Goal: Task Accomplishment & Management: Manage account settings

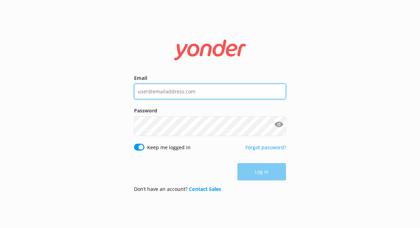
type input "[EMAIL_ADDRESS][DOMAIN_NAME]"
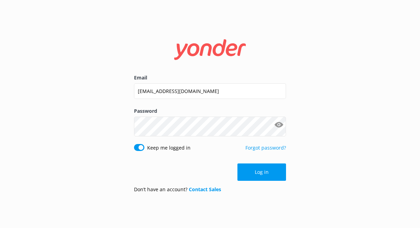
click at [247, 180] on div "Log in" at bounding box center [210, 171] width 152 height 17
click at [248, 181] on button "Log in" at bounding box center [261, 171] width 49 height 17
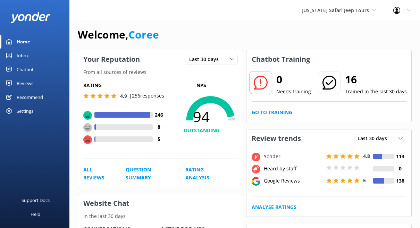
scroll to position [5, 0]
click at [33, 90] on div "Reviews" at bounding box center [25, 83] width 17 height 14
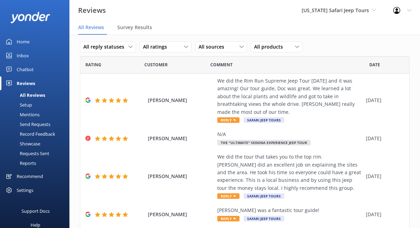
scroll to position [18, 0]
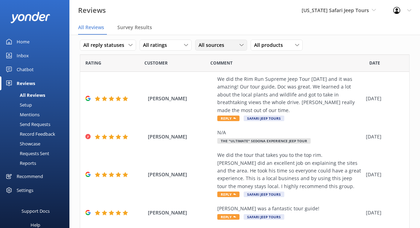
click at [228, 49] on span "All sources" at bounding box center [213, 45] width 30 height 8
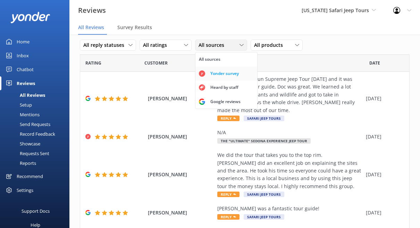
click at [244, 77] on div "Yonder survey" at bounding box center [224, 73] width 39 height 7
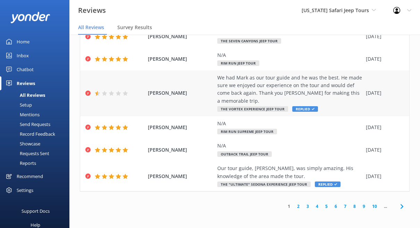
scroll to position [185, 0]
click at [152, 31] on span "Survey Results" at bounding box center [134, 27] width 35 height 7
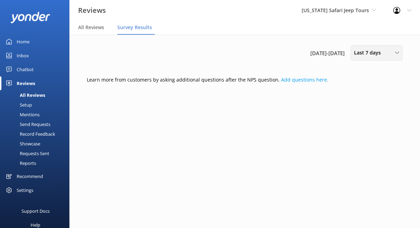
click at [354, 57] on span "Last 7 days" at bounding box center [369, 53] width 31 height 8
click at [354, 87] on div "Last 30 days" at bounding box center [366, 83] width 25 height 7
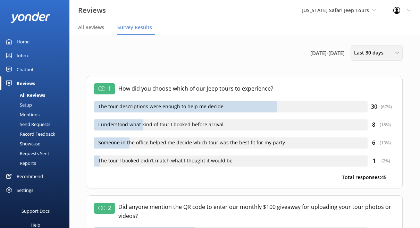
click at [354, 57] on span "Last 30 days" at bounding box center [371, 53] width 34 height 8
click at [354, 73] on div "Last 7 days" at bounding box center [365, 69] width 22 height 7
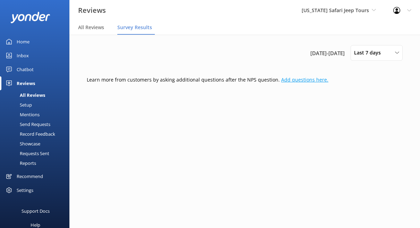
click at [328, 83] on link "Add questions here." at bounding box center [304, 79] width 47 height 7
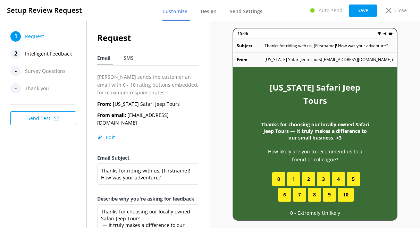
click at [60, 76] on span "Survey Questions" at bounding box center [45, 71] width 41 height 10
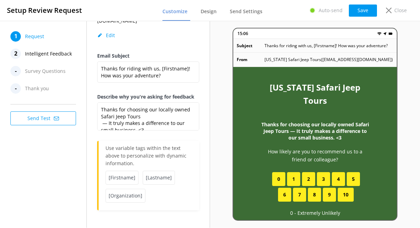
scroll to position [217, 0]
click at [52, 59] on span "Intelligent Feedback" at bounding box center [48, 54] width 47 height 10
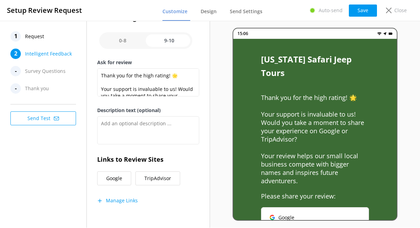
scroll to position [0, 0]
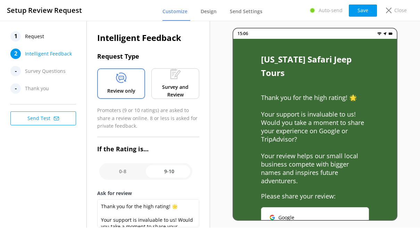
click at [177, 99] on p "Survey and Review" at bounding box center [174, 91] width 37 height 16
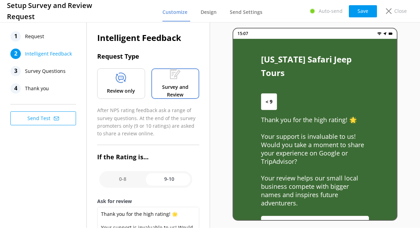
click at [63, 76] on span "Survey Questions" at bounding box center [45, 71] width 41 height 10
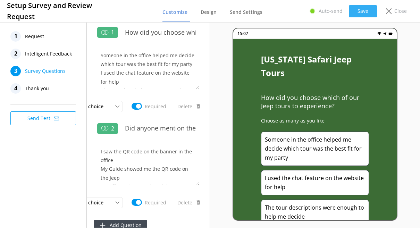
click at [349, 17] on button "Save" at bounding box center [363, 11] width 28 height 12
